Goal: Transaction & Acquisition: Purchase product/service

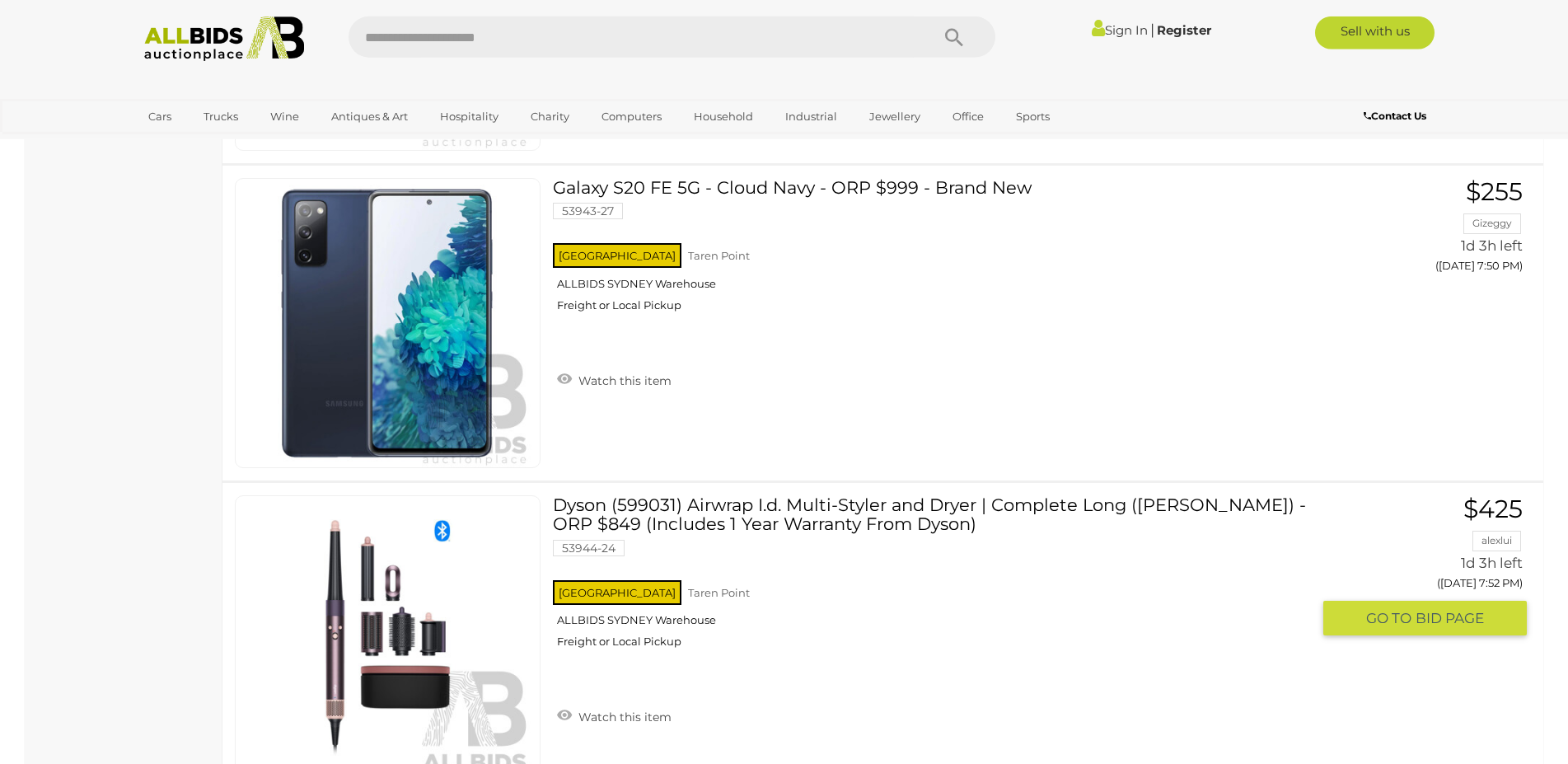
scroll to position [8411, 0]
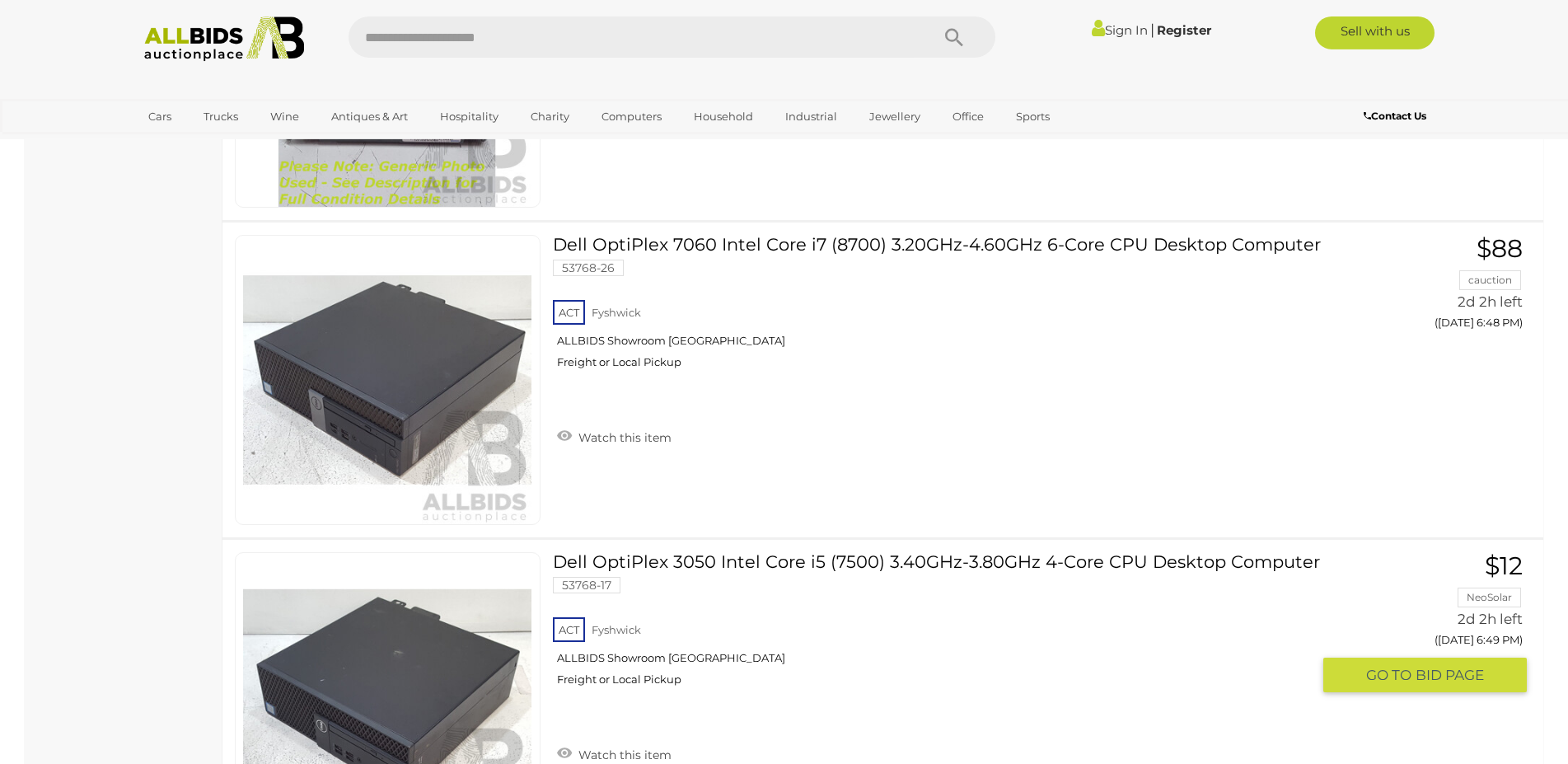
scroll to position [3645, 0]
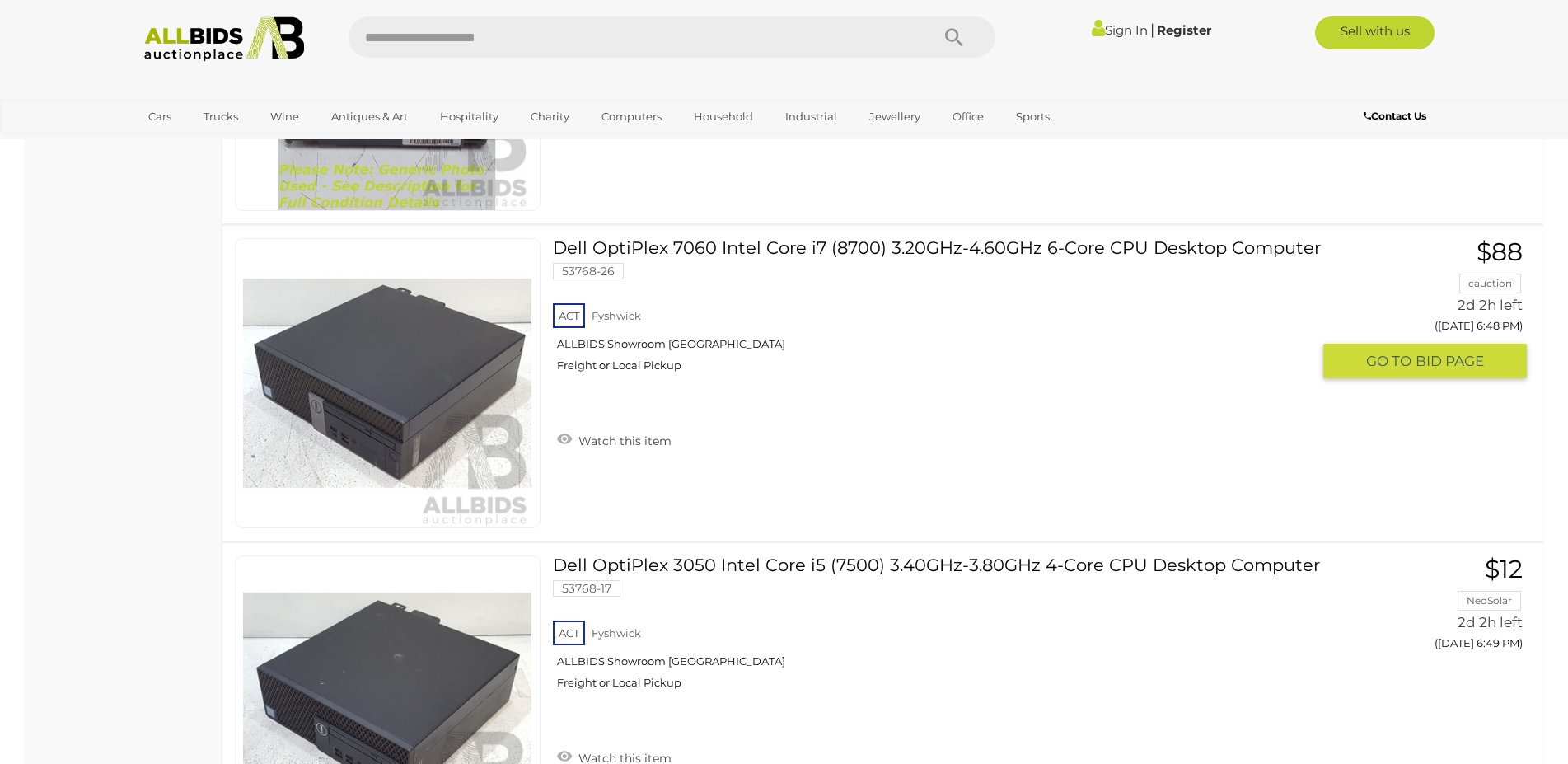
click at [734, 249] on link "Dell OptiPlex 7060 Intel Core i7 (8700) 3.20GHz-4.60GHz 6-Core CPU Desktop Comp…" at bounding box center [938, 312] width 746 height 147
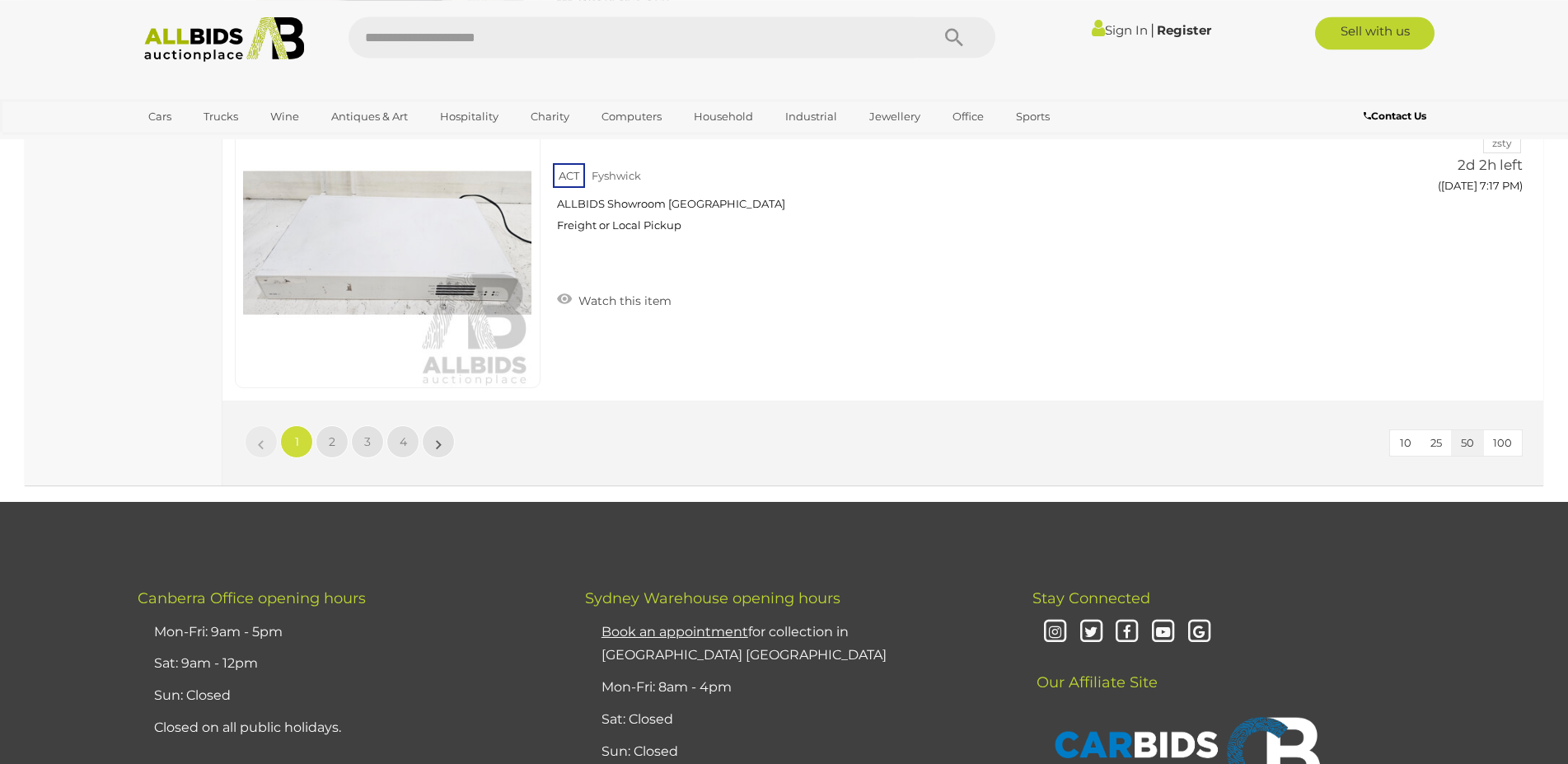
scroll to position [15783, 0]
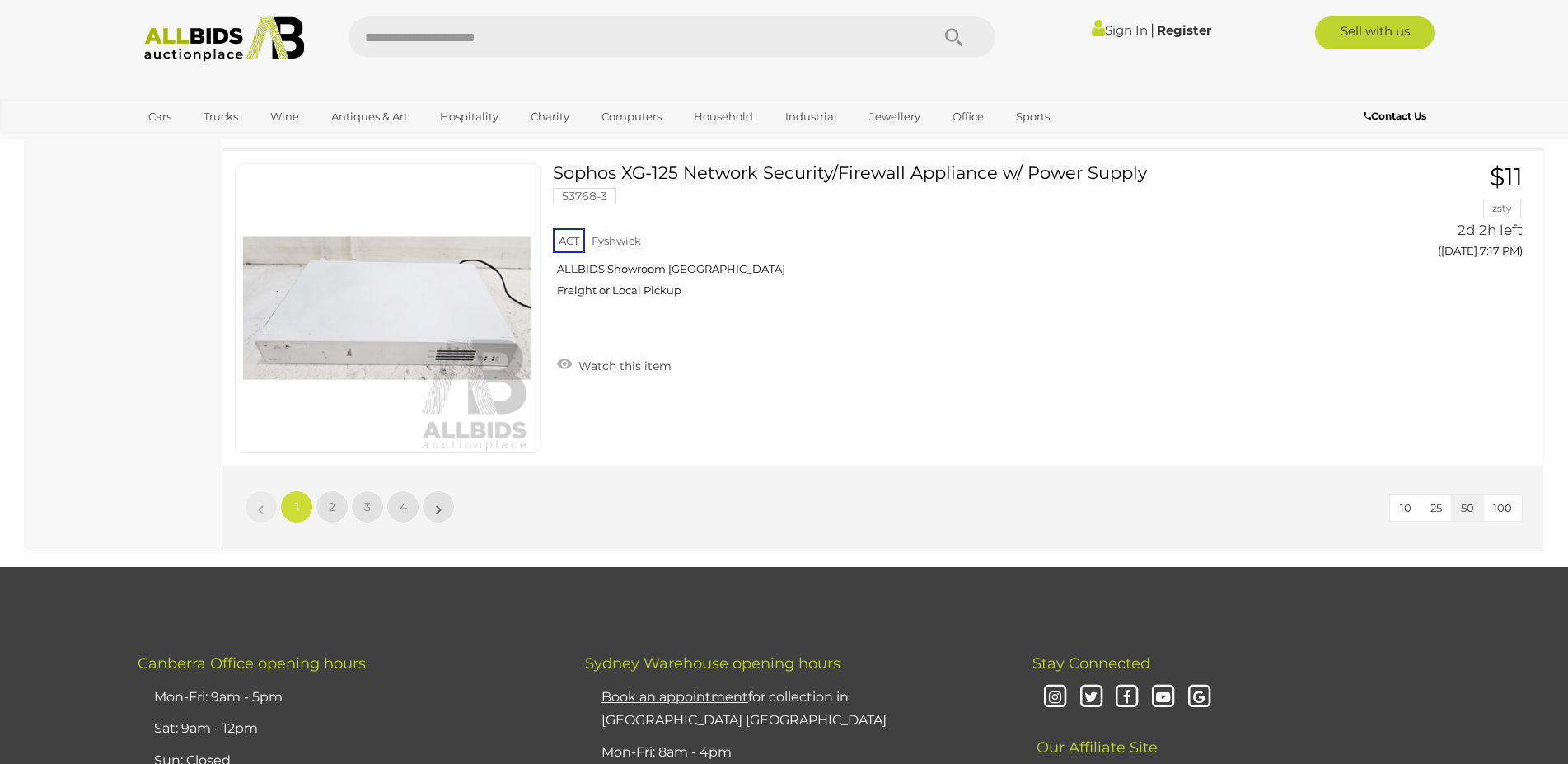
click at [439, 509] on li "»" at bounding box center [439, 507] width 32 height 33
click at [425, 509] on link "»" at bounding box center [438, 507] width 33 height 33
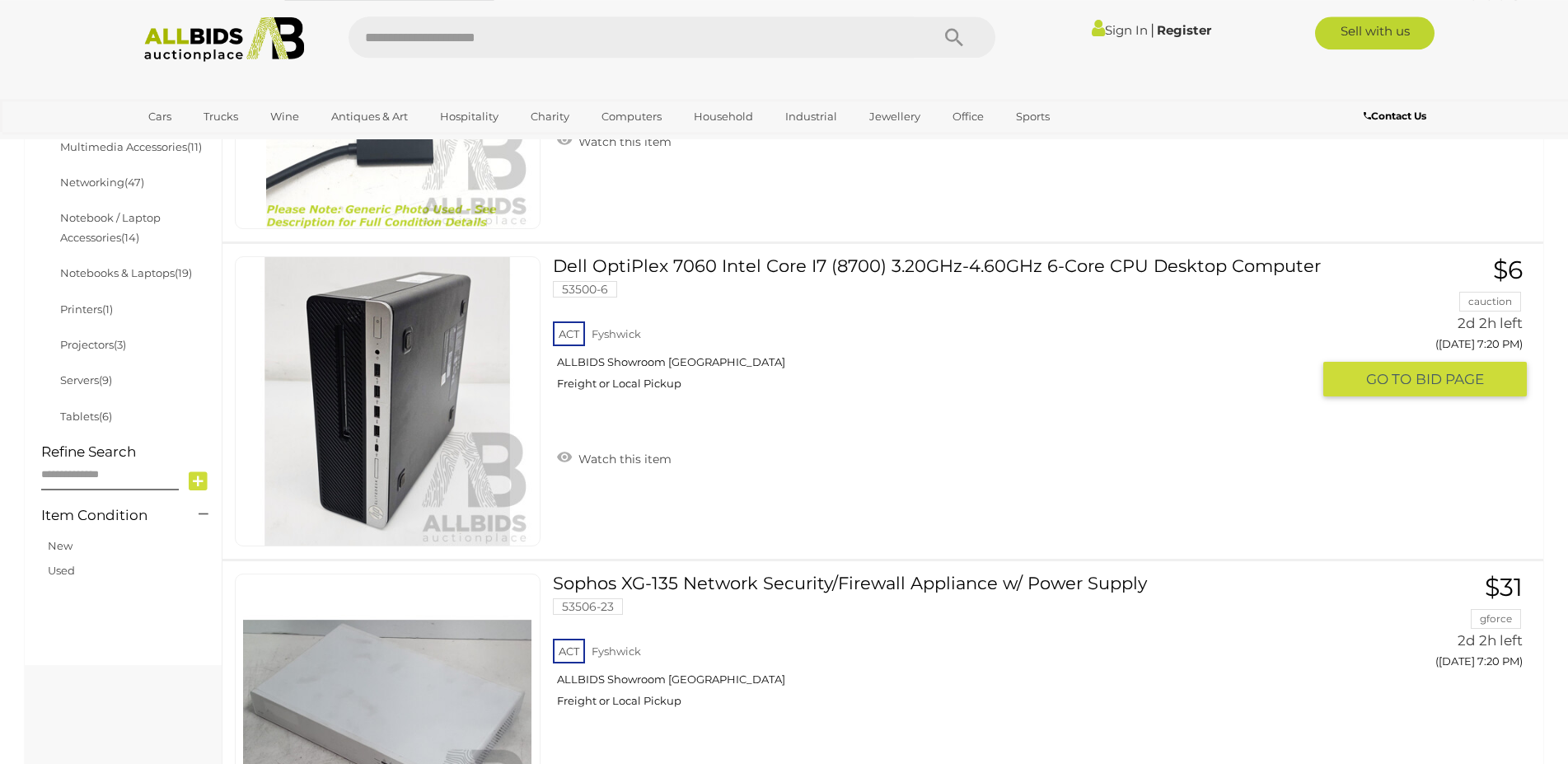
scroll to position [772, 0]
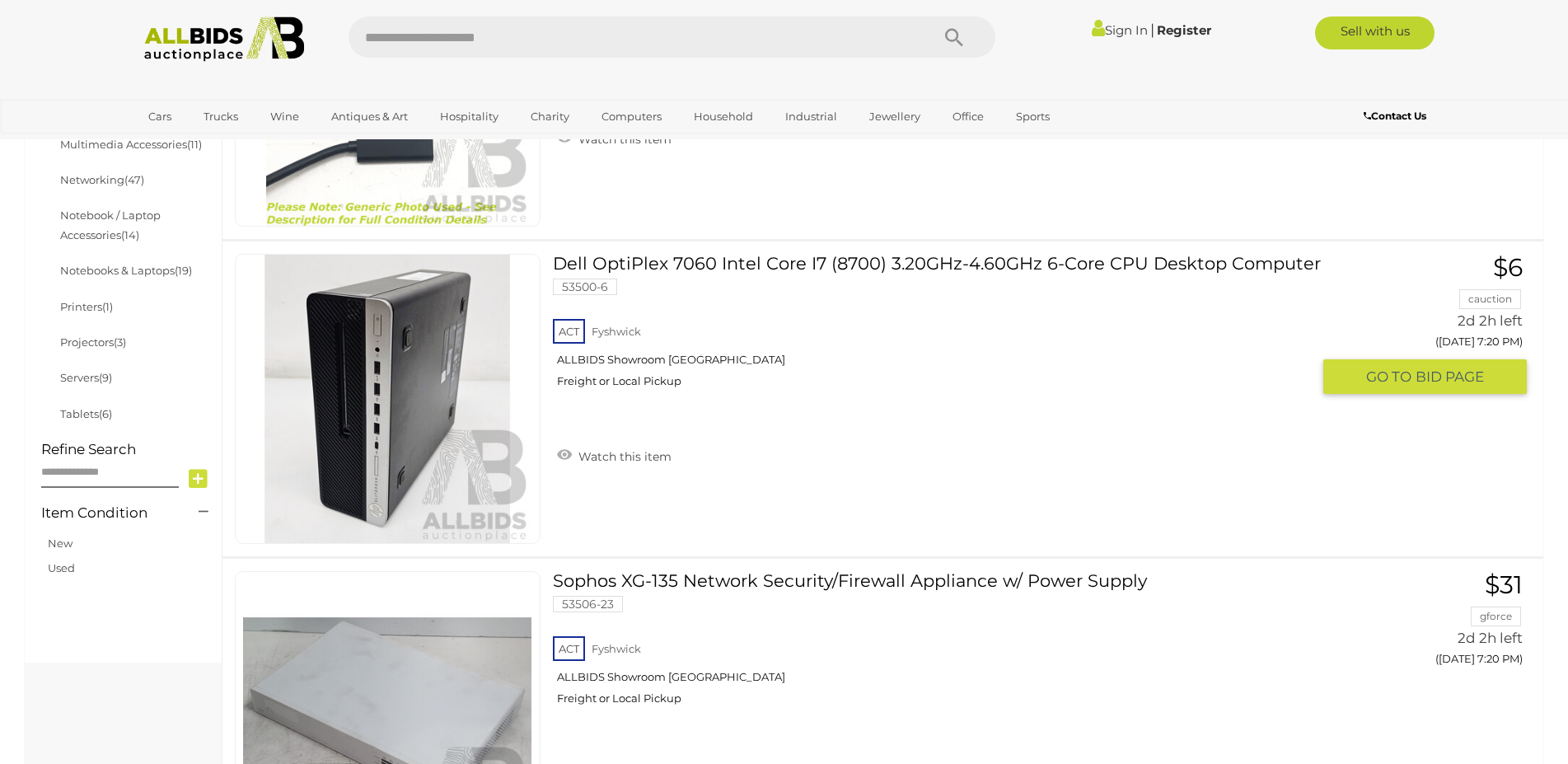
click at [697, 263] on link "Dell OptiPlex 7060 Intel Core I7 (8700) 3.20GHz-4.60GHz 6-Core CPU Desktop Comp…" at bounding box center [938, 328] width 746 height 147
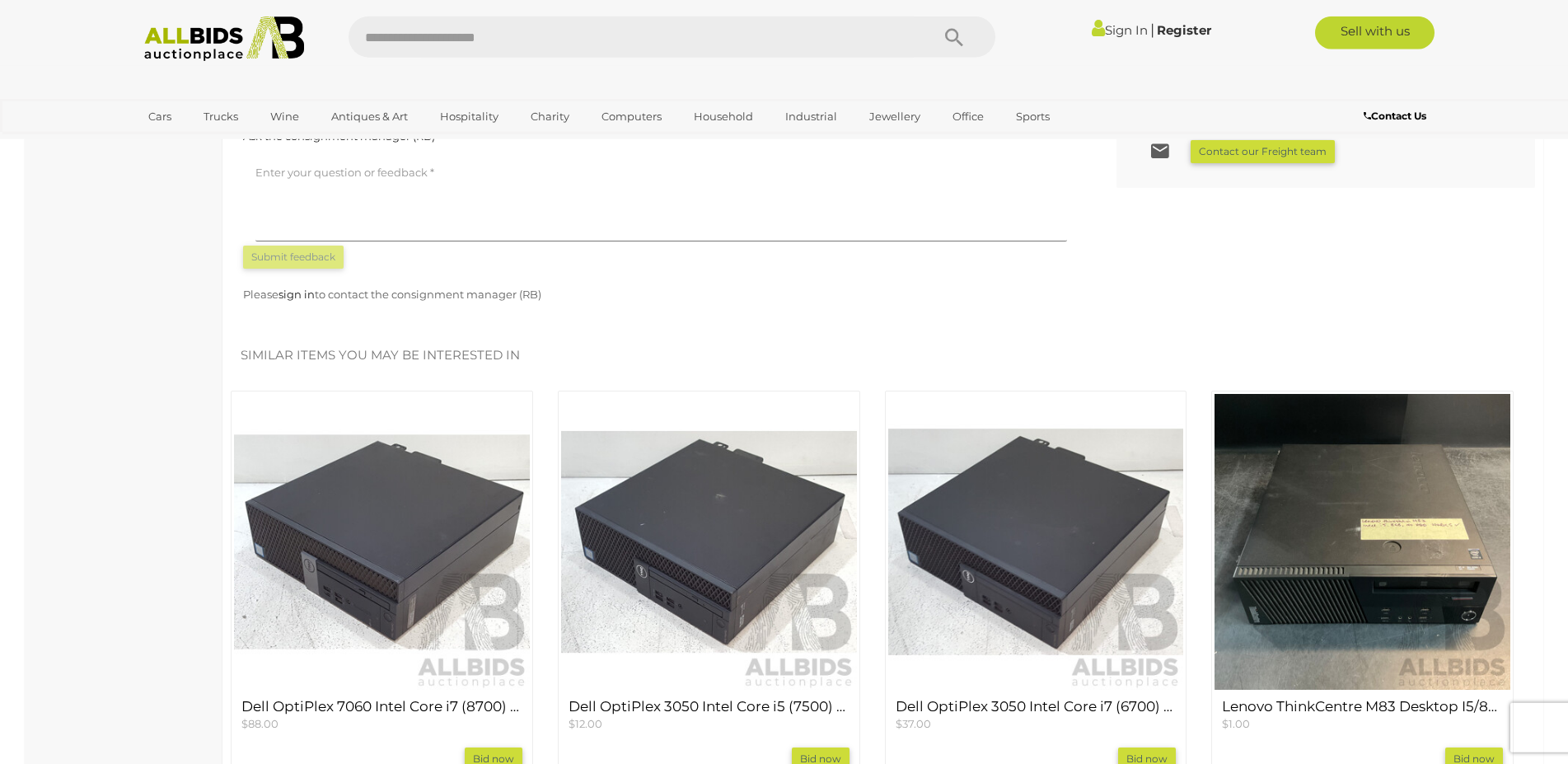
scroll to position [1402, 0]
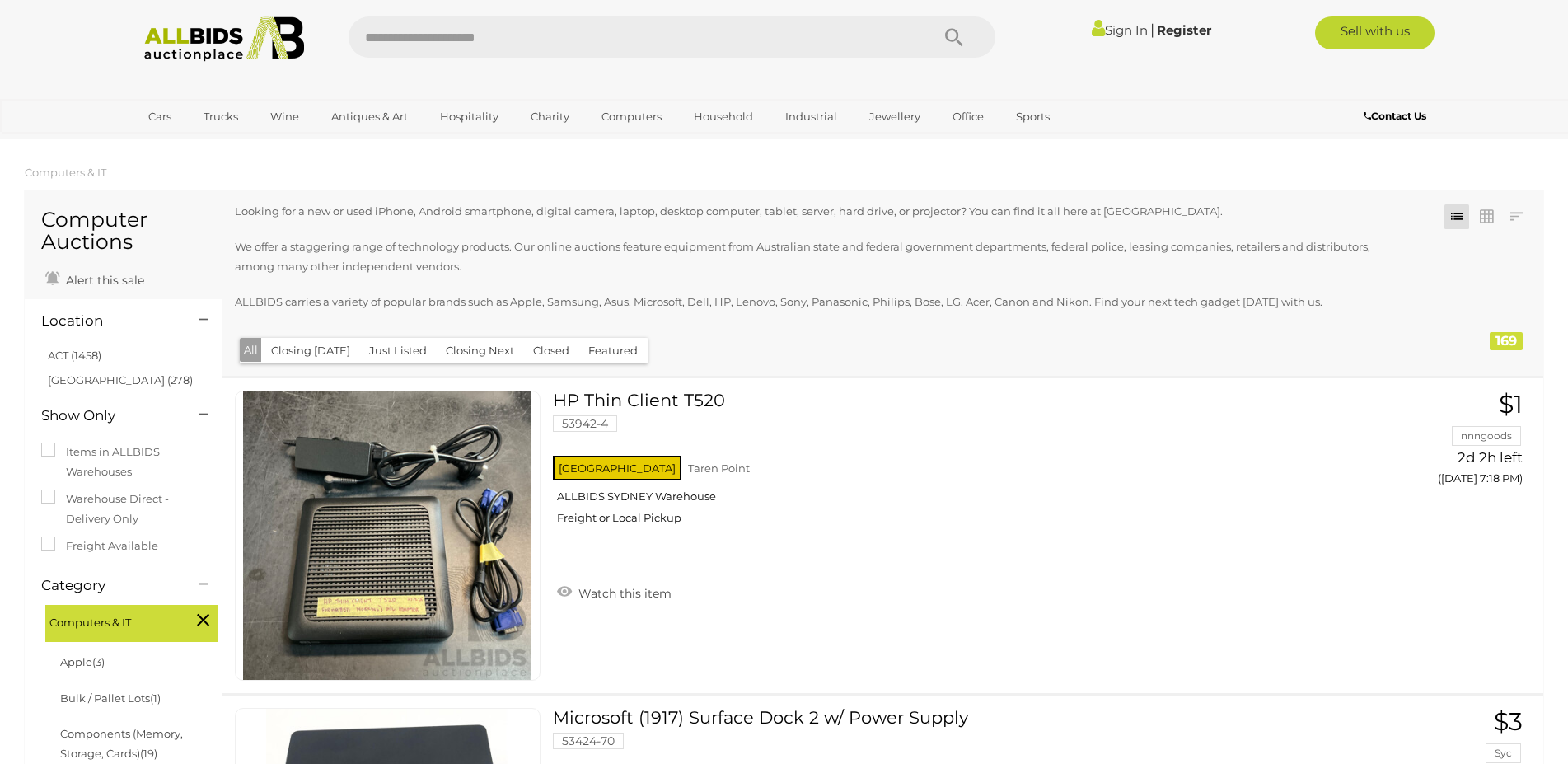
scroll to position [928, 0]
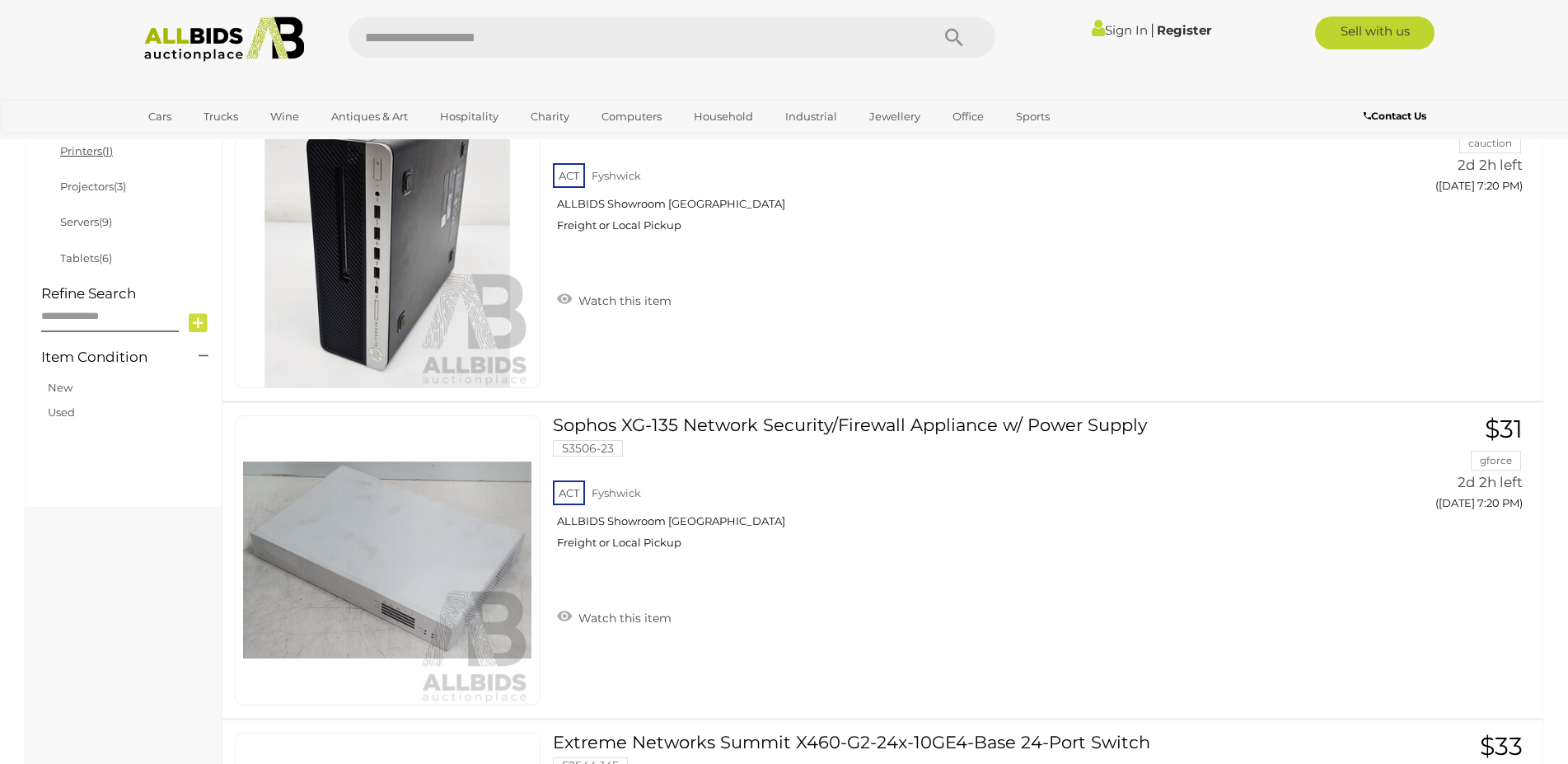
click at [84, 149] on link "Printers (1)" at bounding box center [87, 150] width 53 height 13
